Goal: Information Seeking & Learning: Learn about a topic

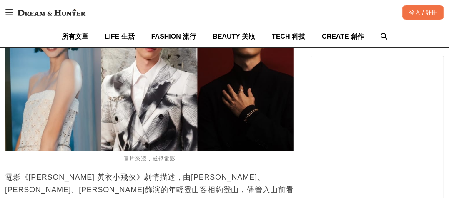
scroll to position [1060, 0]
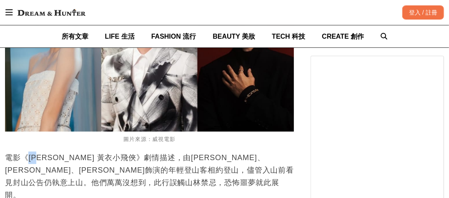
drag, startPoint x: 32, startPoint y: 159, endPoint x: 47, endPoint y: 160, distance: 14.6
click at [47, 160] on p "電影《[PERSON_NAME] 黃衣小飛俠》劇情描述，由[PERSON_NAME]、[PERSON_NAME]、[PERSON_NAME]飾演的年輕登山客相…" at bounding box center [149, 177] width 289 height 50
copy p "[PERSON_NAME]"
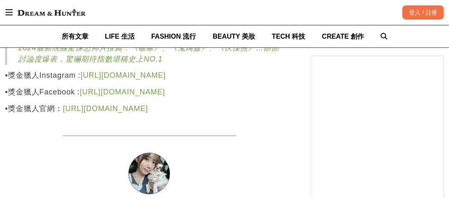
scroll to position [1325, 0]
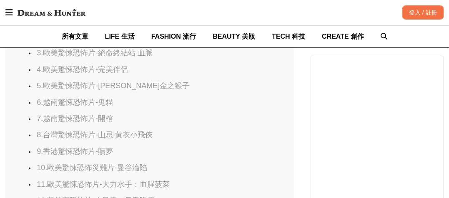
scroll to position [644, 0]
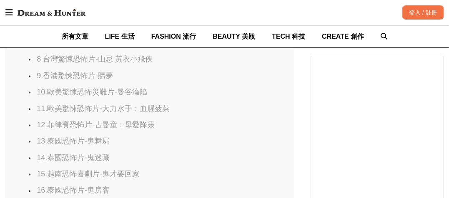
click at [98, 63] on link "8.台灣驚悚恐怖片-山忌 黃衣小飛俠" at bounding box center [95, 59] width 116 height 8
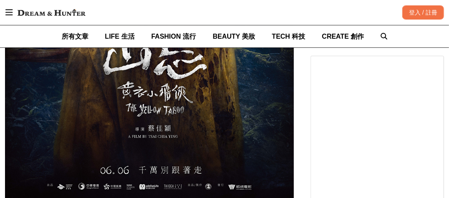
scroll to position [0, 497]
